Goal: Task Accomplishment & Management: Complete application form

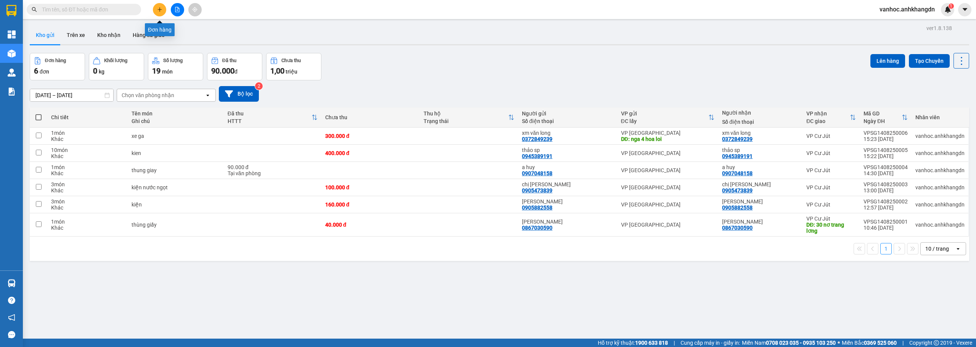
click at [165, 12] on button at bounding box center [159, 9] width 13 height 13
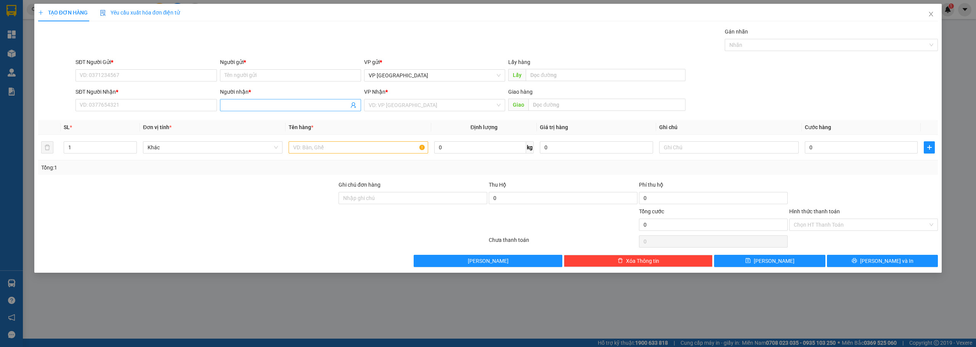
click at [258, 105] on input "Người nhận *" at bounding box center [286, 105] width 124 height 8
type input "honda"
click at [273, 126] on div "honda phúc - 0905082077" at bounding box center [290, 120] width 141 height 12
type input "0905082077"
type input "honda phúc"
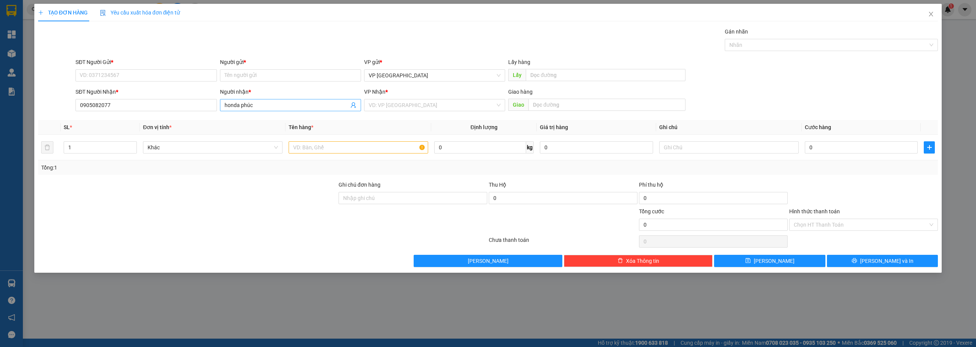
drag, startPoint x: 267, startPoint y: 96, endPoint x: 263, endPoint y: 102, distance: 7.3
click at [262, 97] on div "Người nhận *" at bounding box center [290, 93] width 141 height 11
drag, startPoint x: 247, startPoint y: 107, endPoint x: 168, endPoint y: 109, distance: 78.5
click at [183, 106] on div "SĐT Người Nhận * 0905082077 Người nhận * honda phúc honda phúc VP Nhận * VD: VP…" at bounding box center [506, 101] width 865 height 27
click at [271, 79] on input "Người gửi *" at bounding box center [290, 75] width 141 height 12
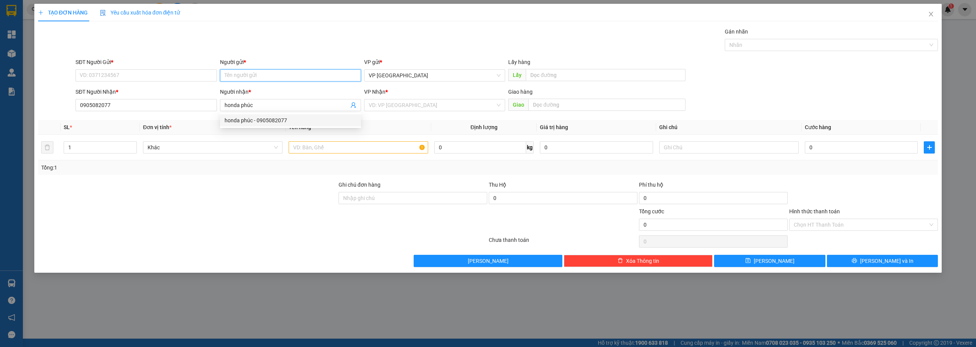
paste input "honda phúc"
type input "honda phúc"
drag, startPoint x: 262, startPoint y: 83, endPoint x: 263, endPoint y: 89, distance: 6.6
click at [262, 83] on body "Kết quả tìm kiếm ( 0 ) Bộ lọc No Data vanhoc.anhkhangdn 1 Tổng Quan Kho hàng mớ…" at bounding box center [488, 173] width 976 height 347
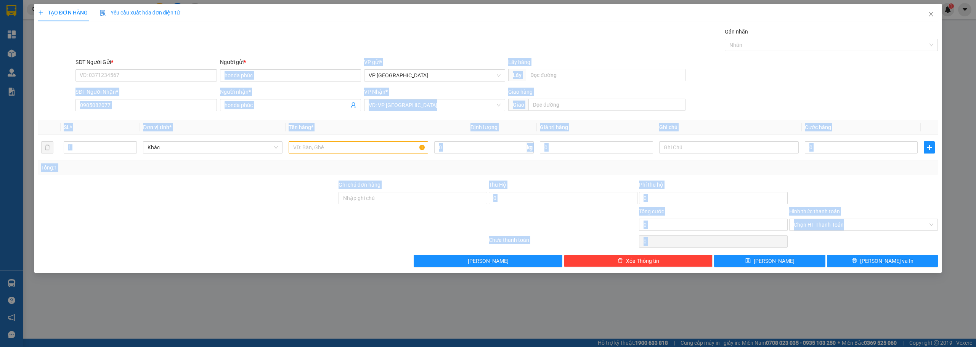
click at [263, 91] on div "Người nhận *" at bounding box center [290, 92] width 141 height 8
click at [263, 101] on input "honda phúc" at bounding box center [286, 105] width 124 height 8
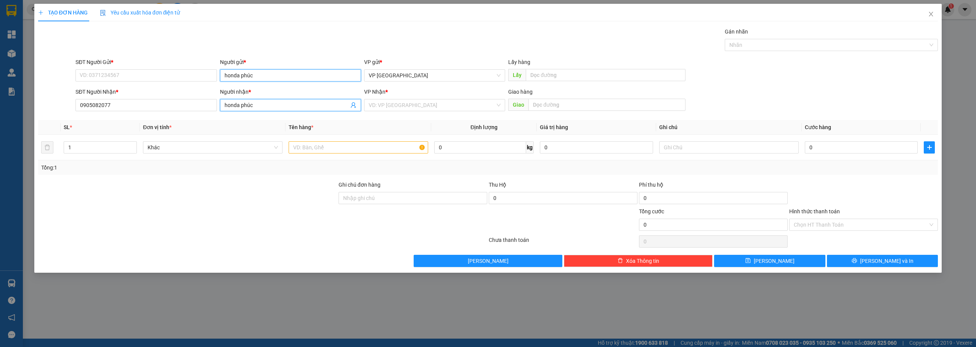
click at [264, 77] on input "honda phúc" at bounding box center [290, 75] width 141 height 12
drag, startPoint x: 80, startPoint y: 99, endPoint x: 67, endPoint y: 99, distance: 13.0
click at [67, 99] on div "SĐT Người Nhận * 0905082077 Người nhận * honda phúc VP Nhận * VD: VP [GEOGRAPHI…" at bounding box center [487, 101] width 901 height 27
click at [187, 122] on div "0889484393 - Cửa hàng xe máy điện Giải Pháp Việt" at bounding box center [146, 120] width 132 height 8
type input "0889484393"
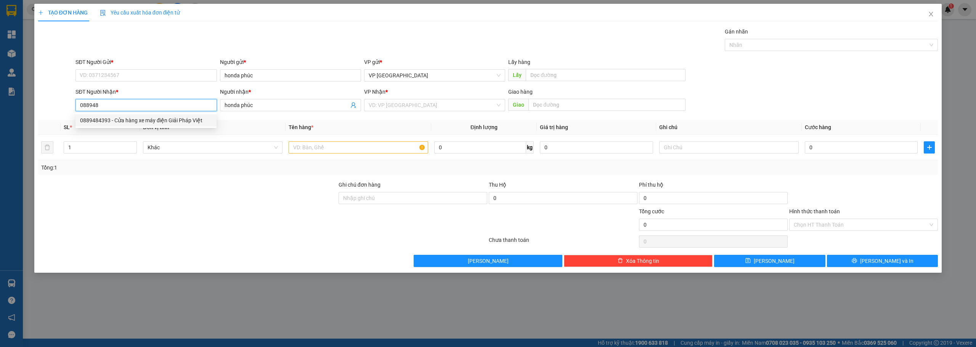
type input "Cửa hàng xe máy điện Giải Pháp Việt"
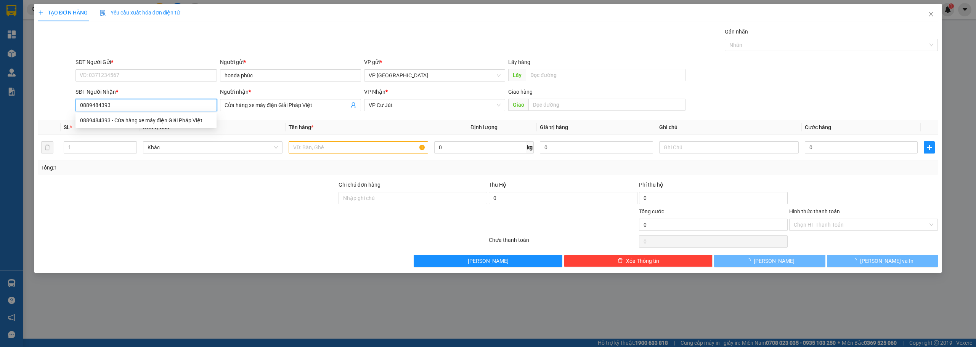
type input "80.000"
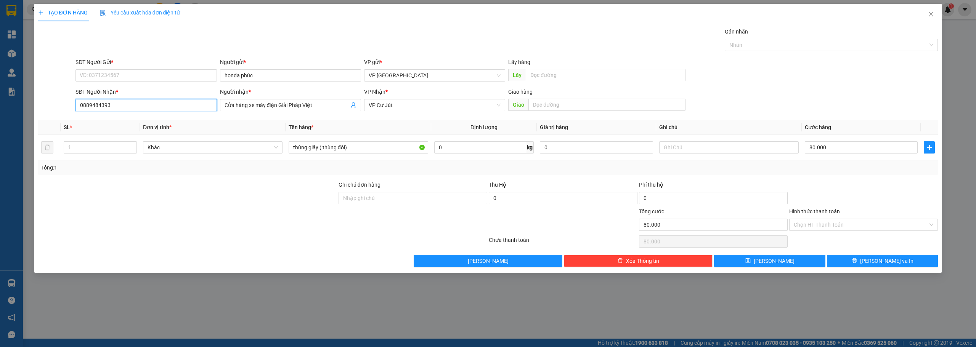
type input "0889484393"
drag, startPoint x: 309, startPoint y: 112, endPoint x: 296, endPoint y: 110, distance: 13.1
click at [296, 110] on div "Người nhận * Cửa hàng xe máy điện Giải Pháp Việt" at bounding box center [290, 101] width 141 height 27
drag, startPoint x: 317, startPoint y: 106, endPoint x: 132, endPoint y: 98, distance: 185.0
click at [132, 98] on div "SĐT Người Nhận * 0889484393 Người nhận * Cửa hàng xe máy điện Giải Pháp Việt Cử…" at bounding box center [506, 101] width 865 height 27
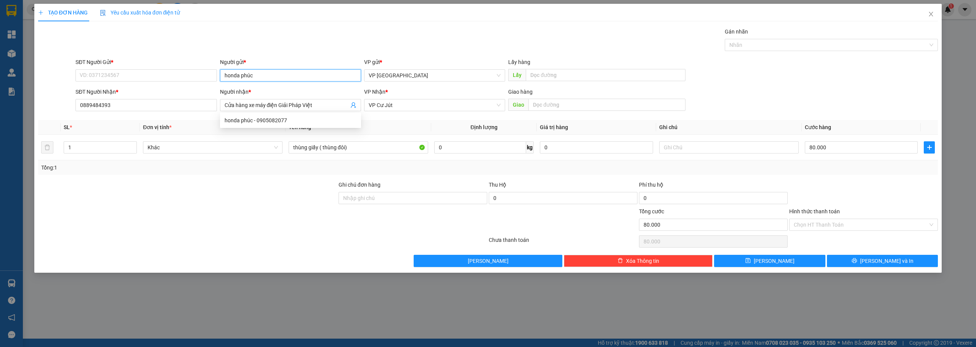
drag, startPoint x: 264, startPoint y: 71, endPoint x: 220, endPoint y: 67, distance: 43.6
click at [222, 68] on div "Người gửi * honda phúc honda phúc" at bounding box center [290, 71] width 141 height 27
click at [265, 75] on input "honda phúc" at bounding box center [290, 75] width 141 height 12
drag, startPoint x: 265, startPoint y: 75, endPoint x: 222, endPoint y: 70, distance: 43.3
click at [222, 70] on input "honda phúc" at bounding box center [290, 75] width 141 height 12
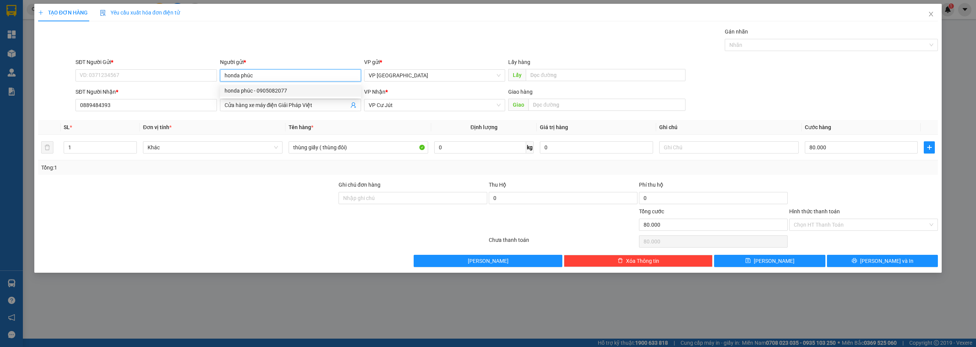
paste input "Cửa hàng xe máy điện Giải Pháp Việt"
type input "Cửa hàng xe máy điện Giải Pháp Việt"
drag, startPoint x: 116, startPoint y: 105, endPoint x: 45, endPoint y: 100, distance: 70.7
click at [29, 104] on div "TẠO ĐƠN HÀNG Yêu cầu xuất hóa đơn điện tử Transit Pickup Surcharge Ids Transit …" at bounding box center [488, 173] width 976 height 347
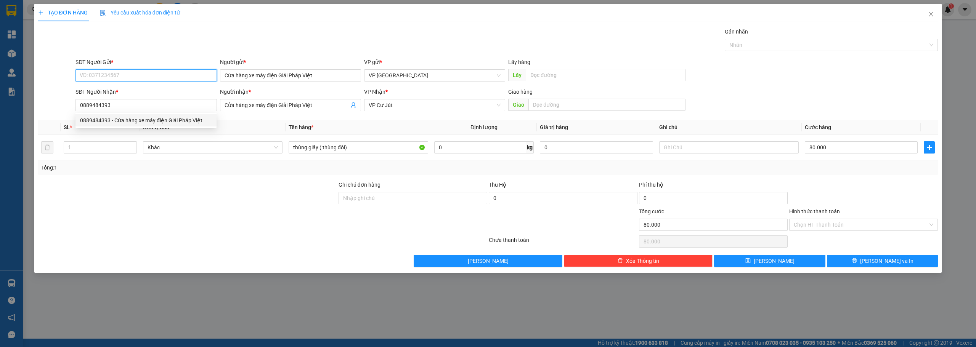
click at [131, 75] on input "SĐT Người Gửi *" at bounding box center [145, 75] width 141 height 12
paste input "0889484393"
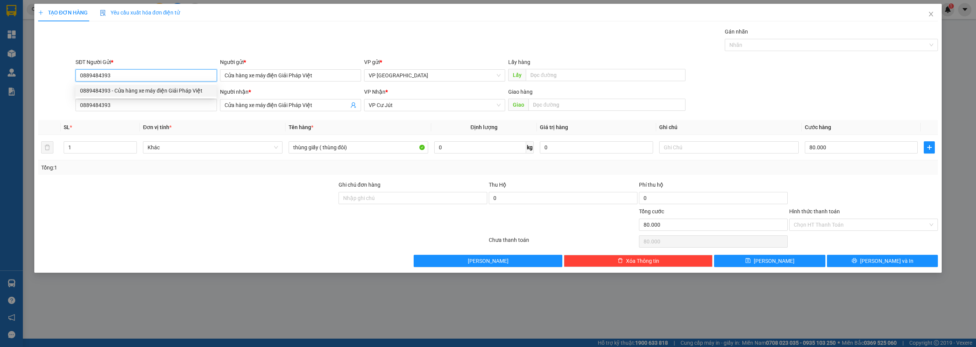
click at [121, 93] on div "0889484393 - Cửa hàng xe máy điện Giải Pháp Việt" at bounding box center [146, 91] width 132 height 8
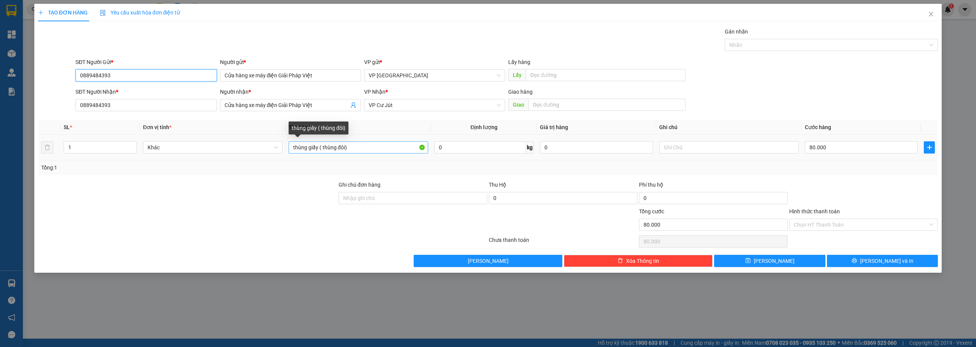
type input "0889484393"
drag, startPoint x: 358, startPoint y: 148, endPoint x: 320, endPoint y: 146, distance: 38.6
click at [320, 146] on input "thùng giấy ( thùng đôi)" at bounding box center [357, 147] width 139 height 12
type input "thùng giấy"
click at [853, 147] on input "80.000" at bounding box center [860, 147] width 113 height 12
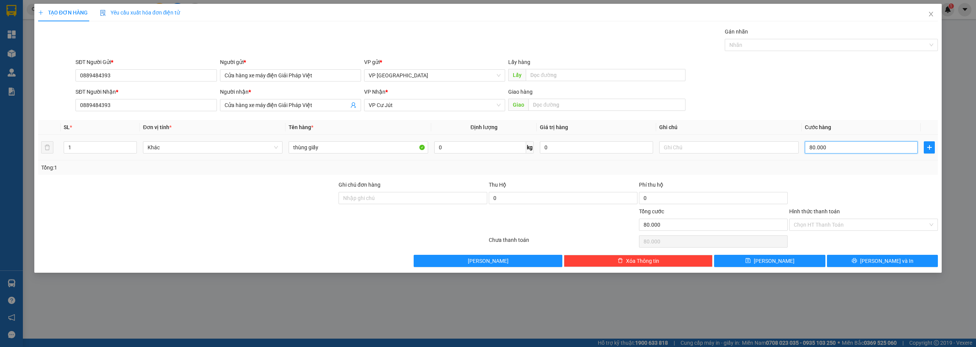
type input "5"
type input "50"
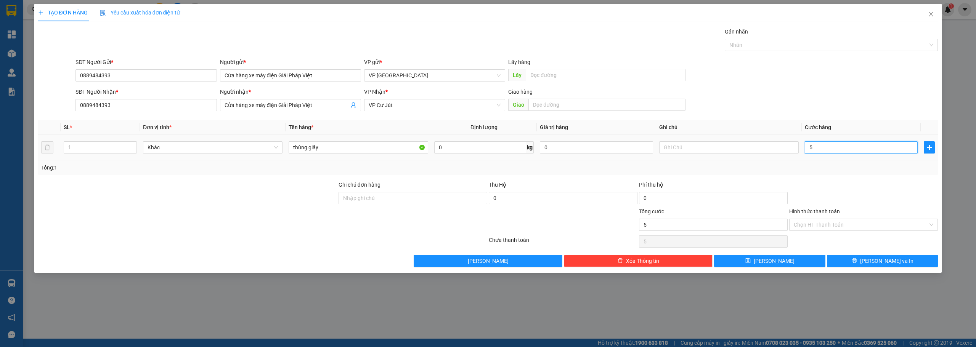
type input "50"
type input "500"
type input "5.000"
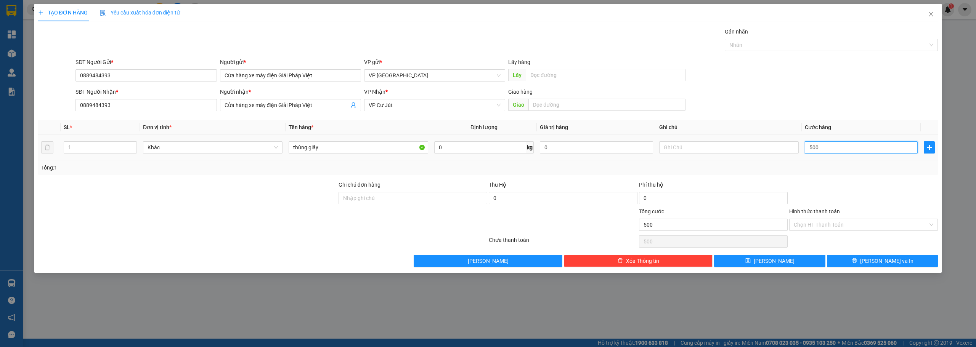
type input "5.000"
type input "50.000"
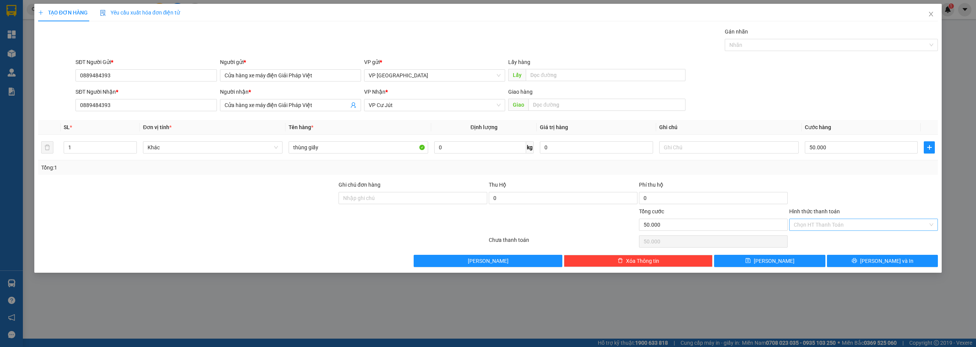
click at [878, 228] on input "Hình thức thanh toán" at bounding box center [860, 224] width 134 height 11
click at [812, 244] on div "Tại văn phòng" at bounding box center [862, 240] width 139 height 8
type input "0"
click at [861, 260] on button "[PERSON_NAME] và In" at bounding box center [882, 261] width 111 height 12
